Goal: Find specific page/section: Find specific page/section

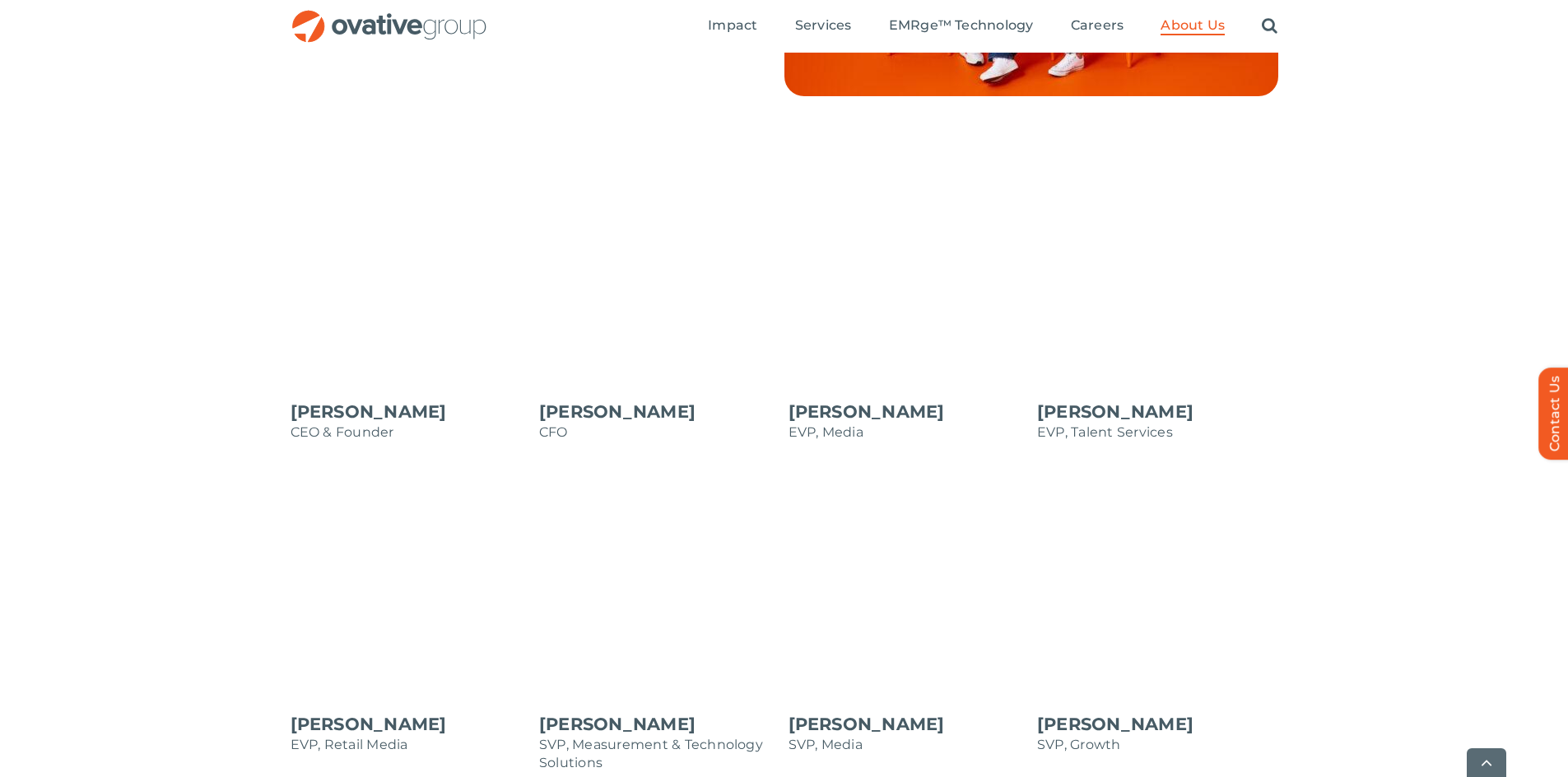
scroll to position [1536, 0]
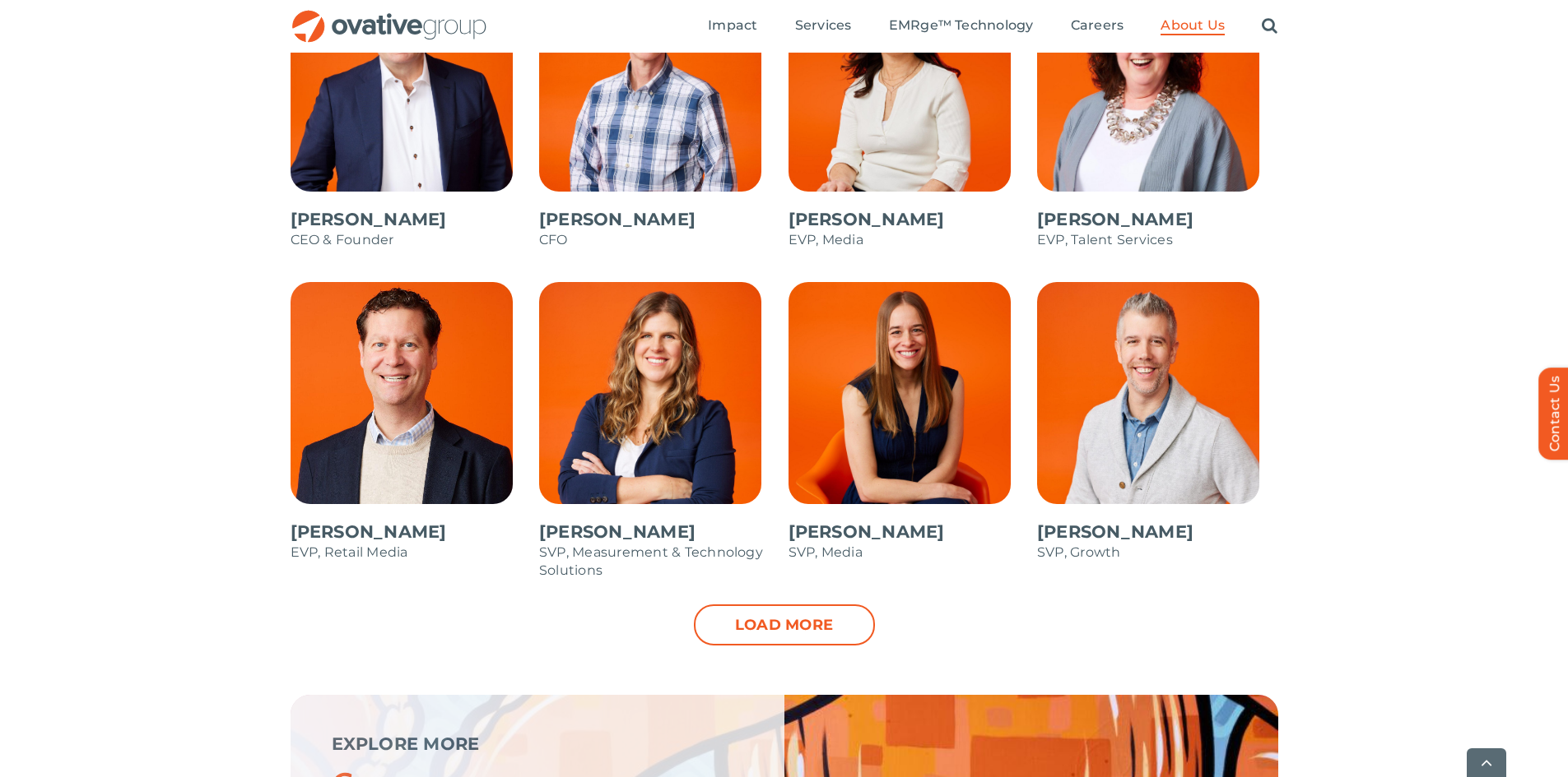
click at [788, 632] on link "Load more" at bounding box center [784, 625] width 181 height 41
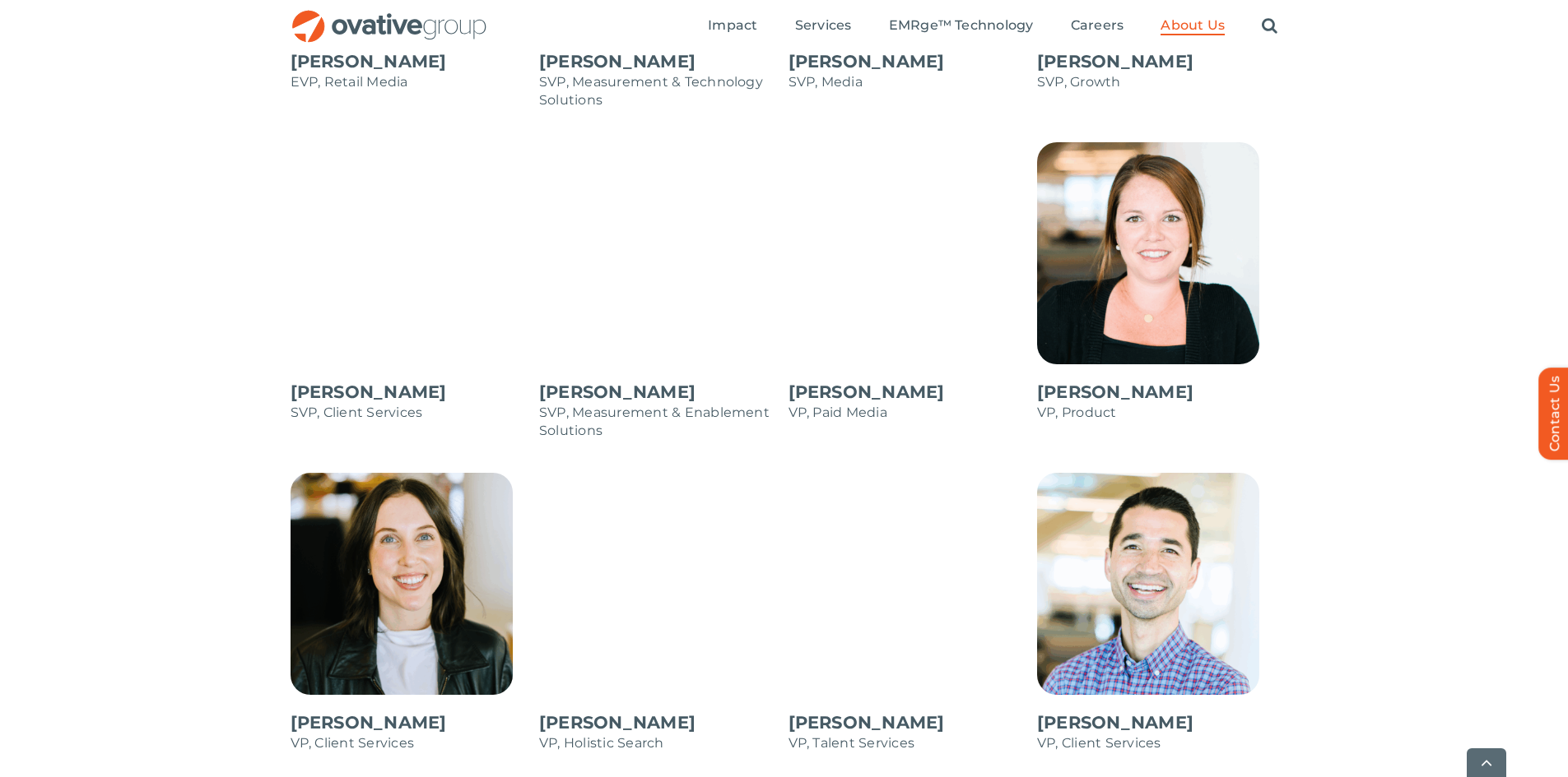
scroll to position [2111, 0]
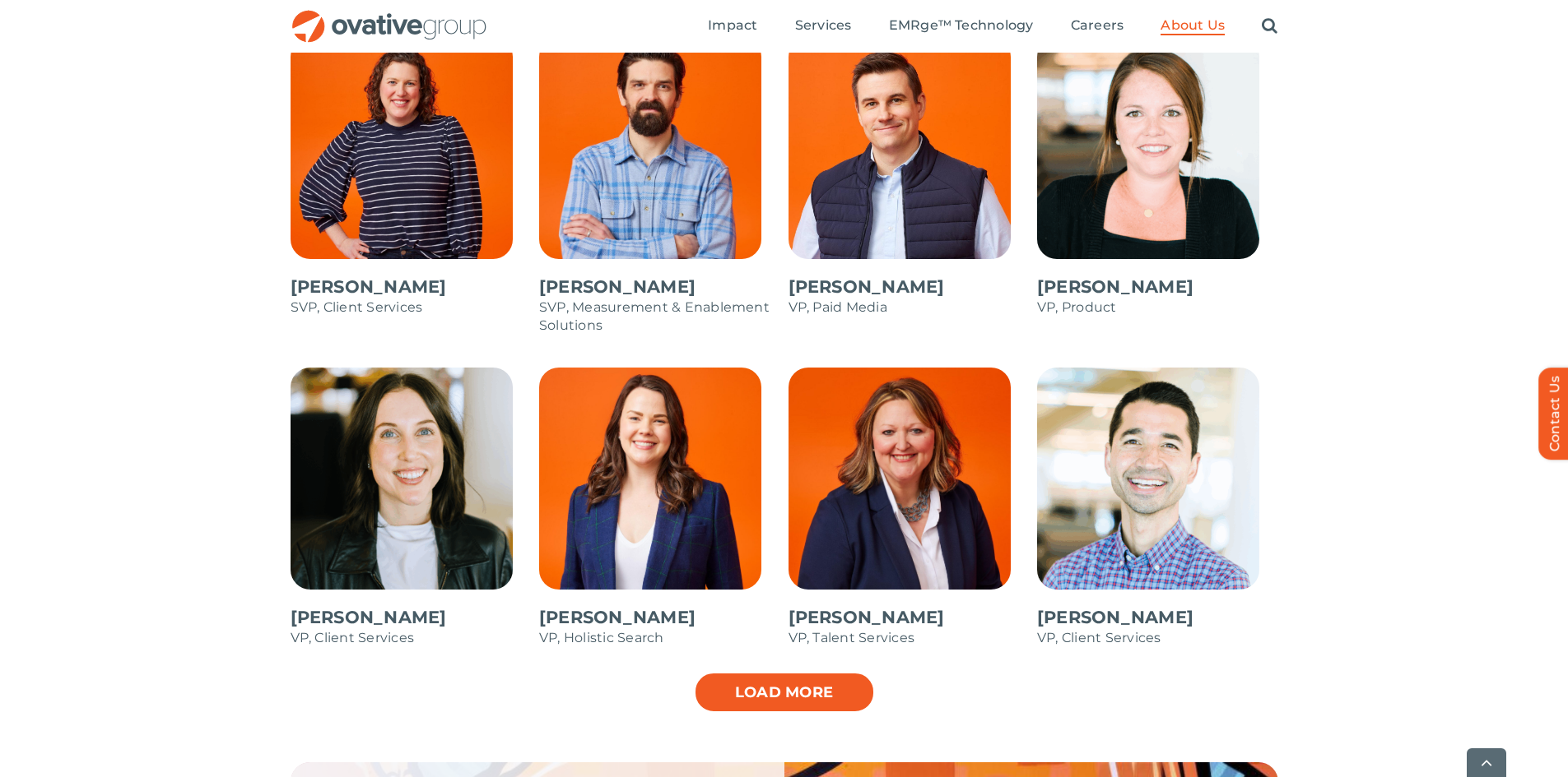
click at [777, 698] on link "Load more" at bounding box center [784, 693] width 181 height 41
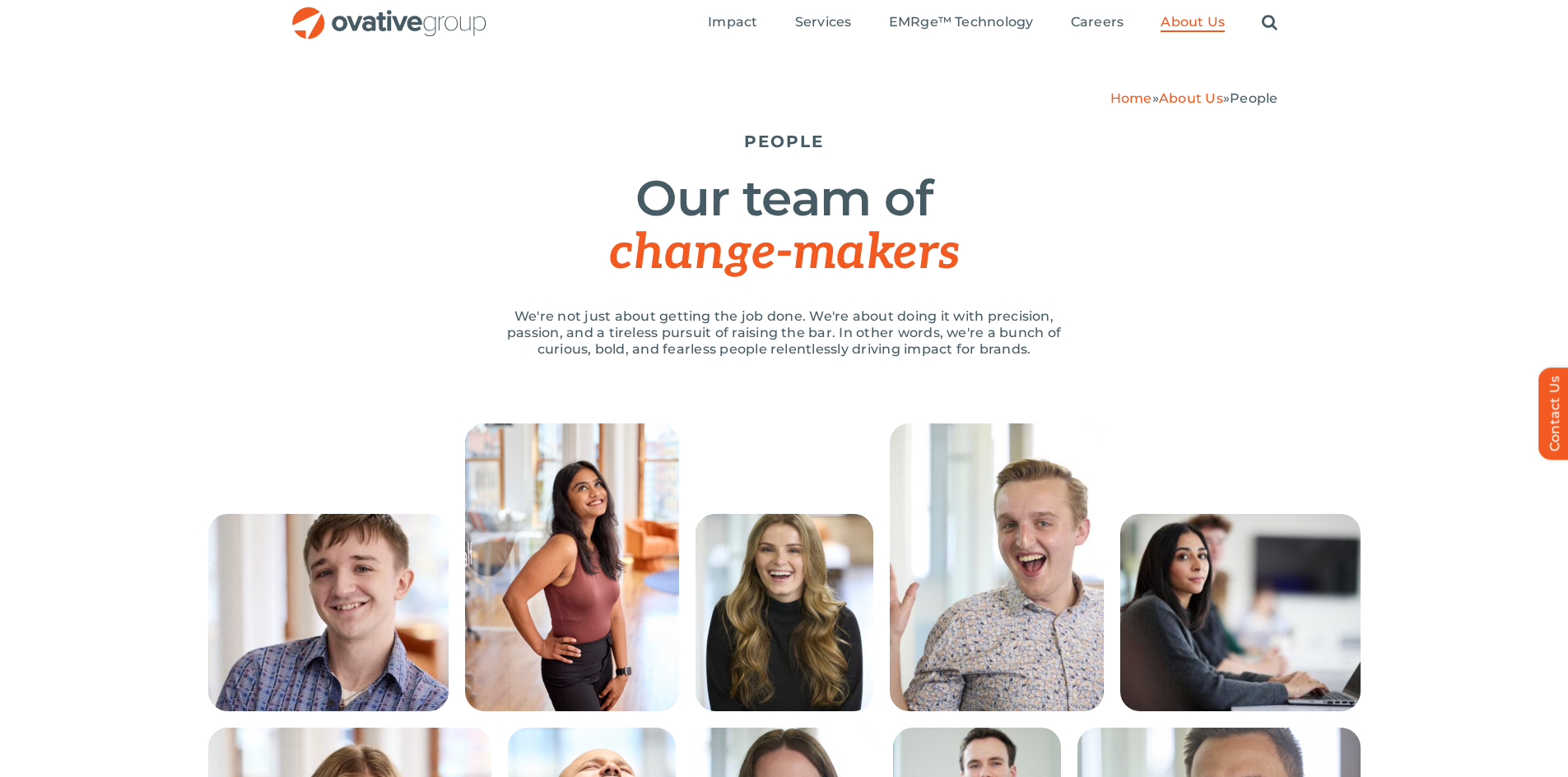
scroll to position [0, 0]
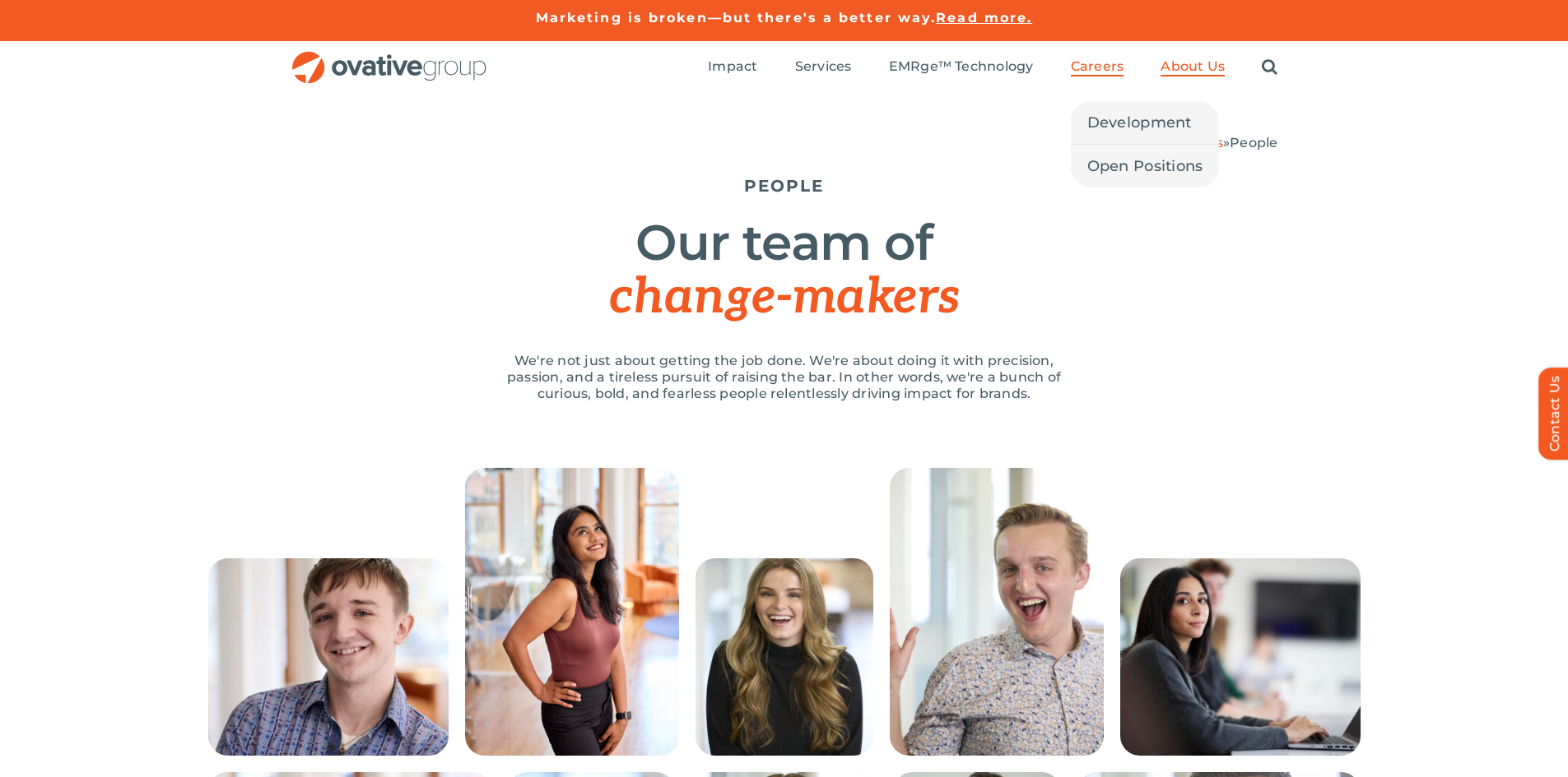
click at [1086, 63] on span "Careers" at bounding box center [1097, 66] width 53 height 17
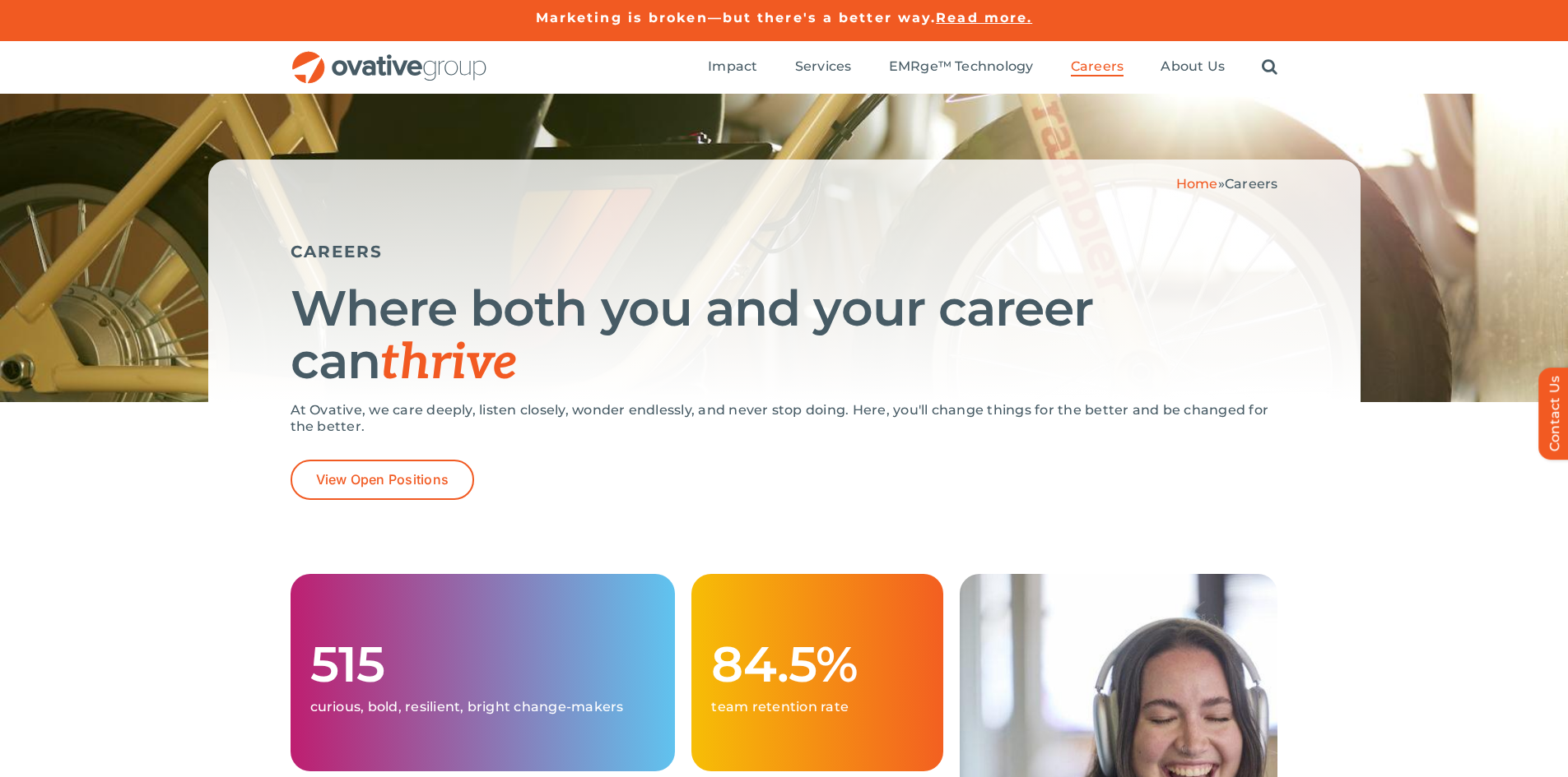
click at [1109, 78] on ul "Impact Expert Insights Case Studies Awards & Press Services Media Measurement C…" at bounding box center [992, 67] width 569 height 52
click at [1102, 167] on span "Open Positions" at bounding box center [1144, 166] width 116 height 23
